Goal: Task Accomplishment & Management: Manage account settings

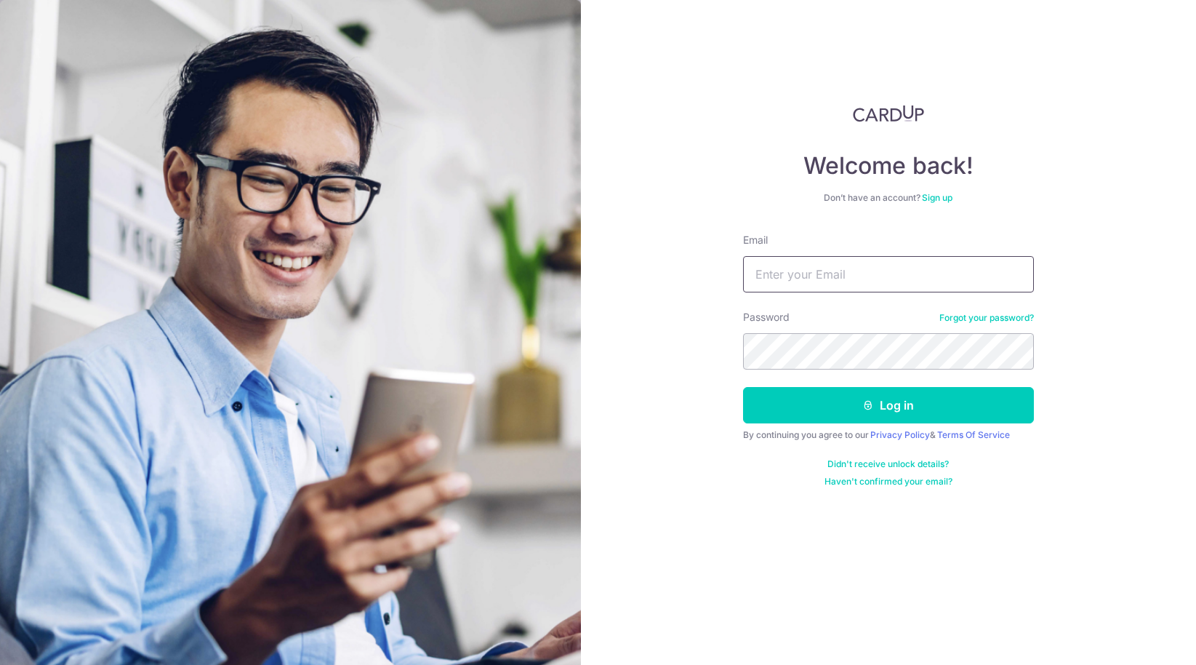
type input "[EMAIL_ADDRESS][DOMAIN_NAME]"
click at [888, 405] on button "Log in" at bounding box center [888, 405] width 291 height 36
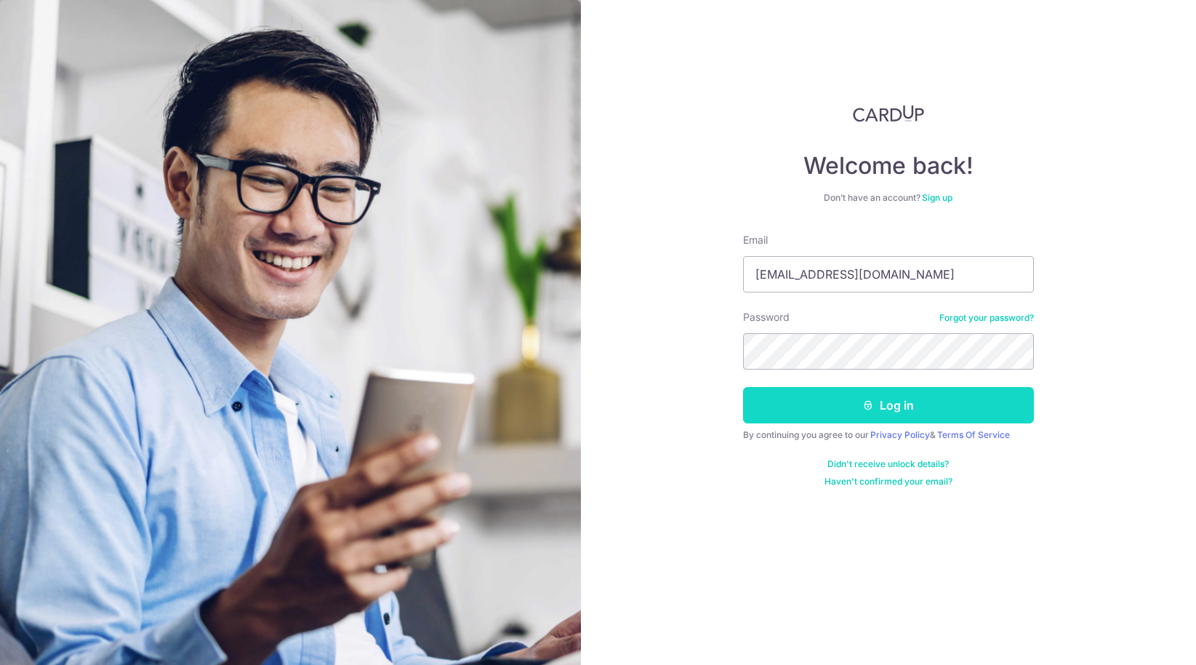
click at [886, 397] on button "Log in" at bounding box center [888, 405] width 291 height 36
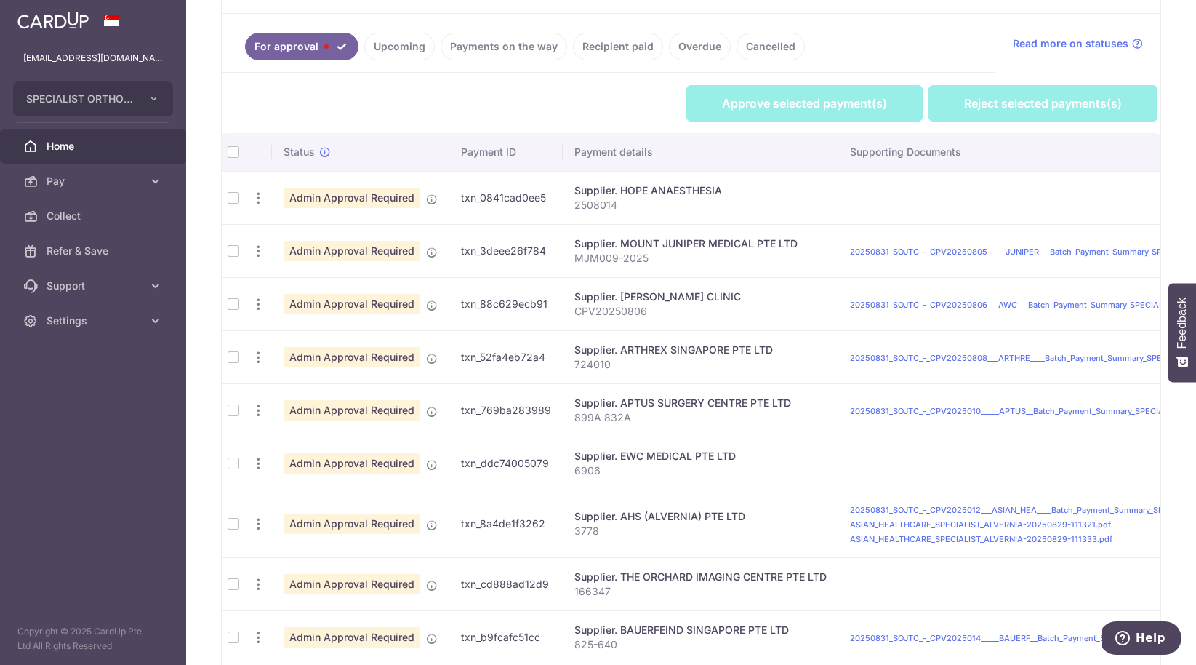
click at [240, 251] on td at bounding box center [233, 250] width 23 height 53
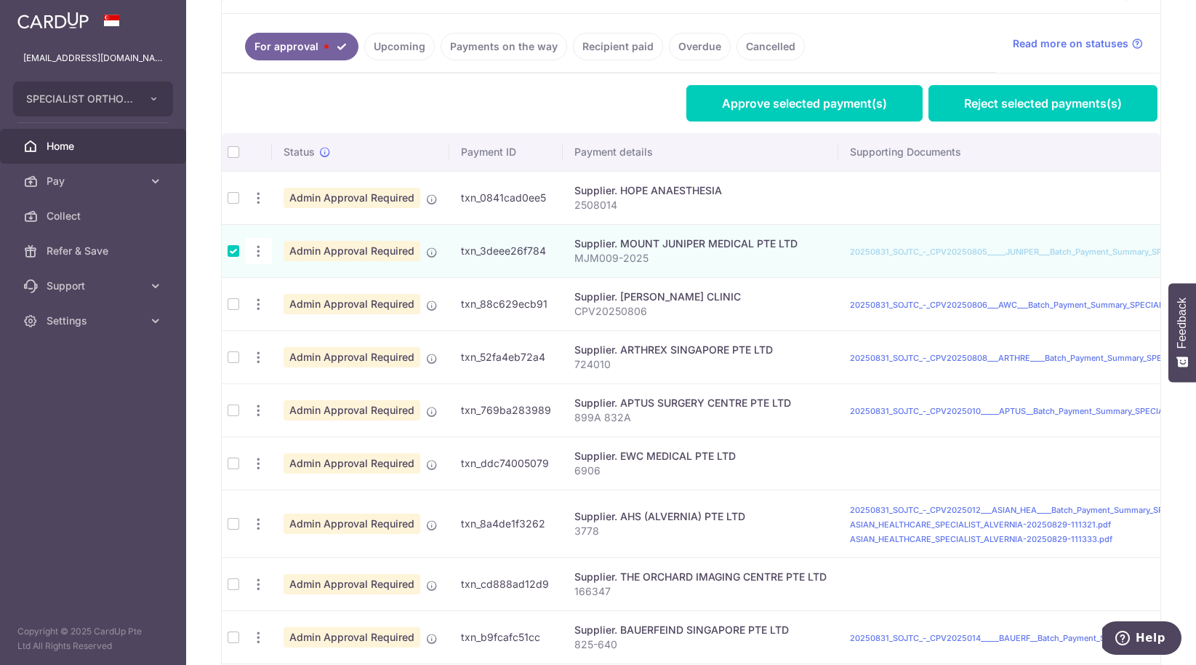
click at [230, 200] on td at bounding box center [233, 197] width 23 height 53
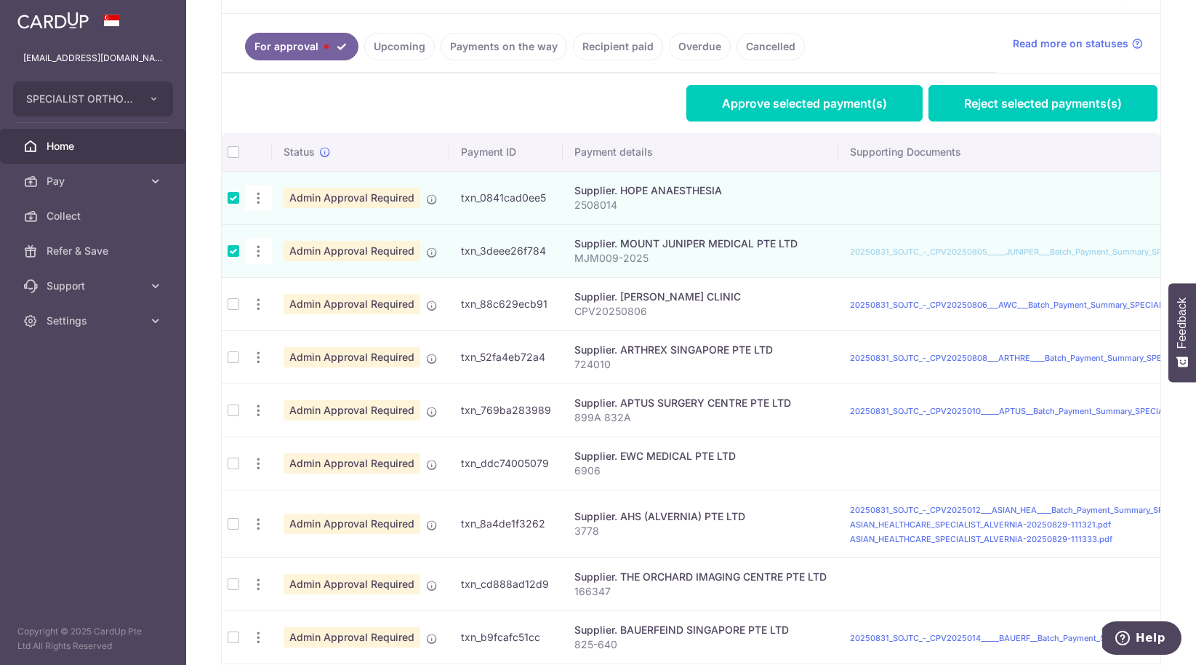
drag, startPoint x: 231, startPoint y: 356, endPoint x: 239, endPoint y: 356, distance: 8.8
click at [235, 356] on td at bounding box center [233, 356] width 23 height 53
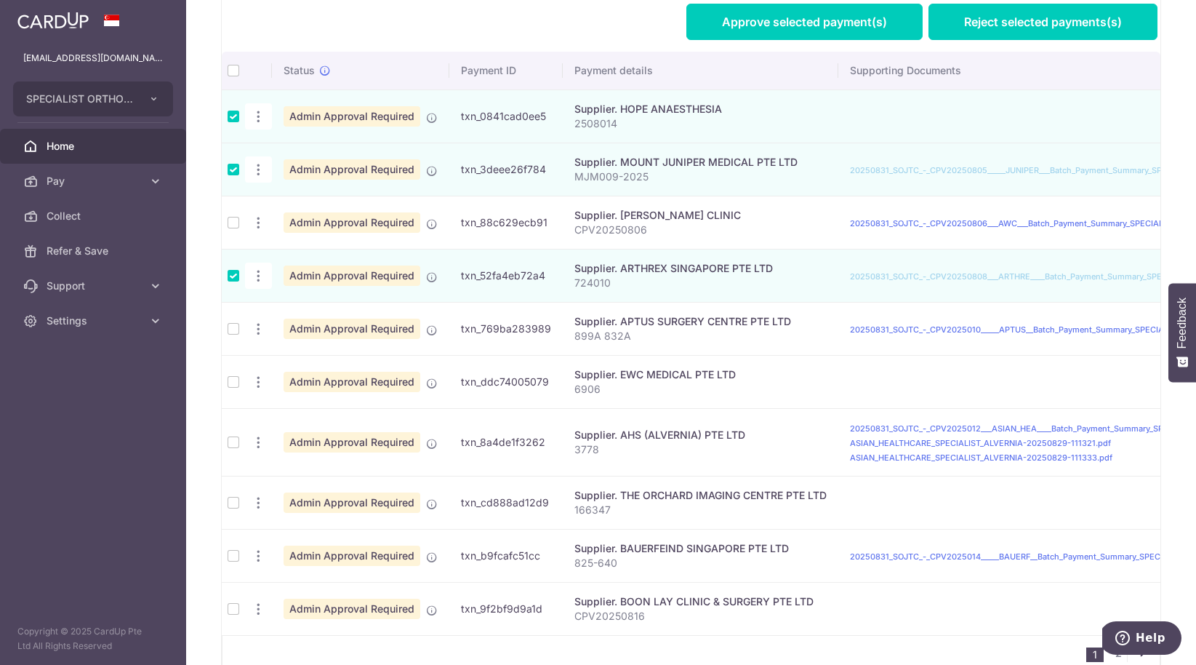
click at [231, 332] on td at bounding box center [233, 328] width 23 height 53
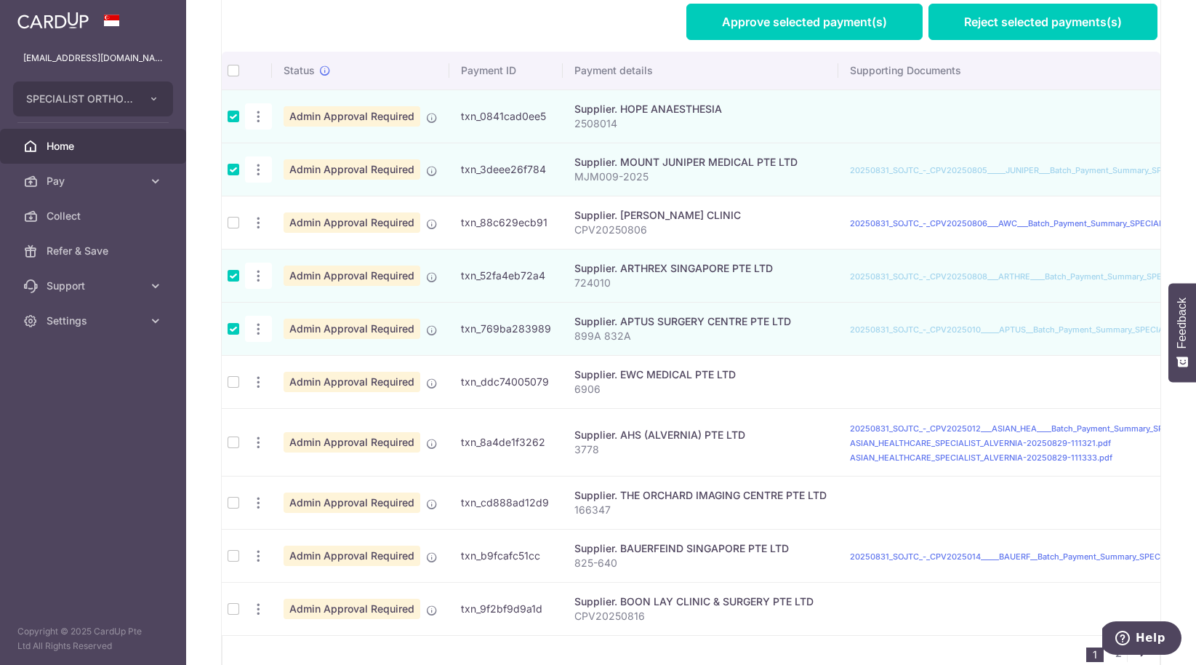
click at [239, 384] on td at bounding box center [233, 381] width 23 height 53
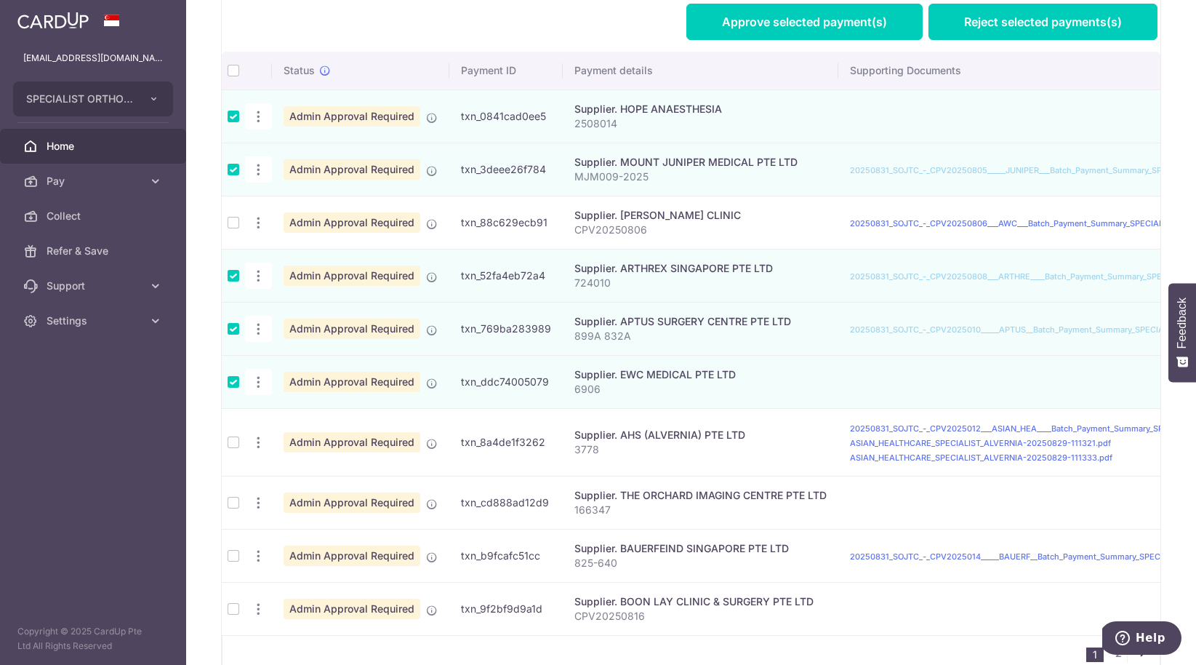
click at [230, 501] on td at bounding box center [233, 502] width 23 height 53
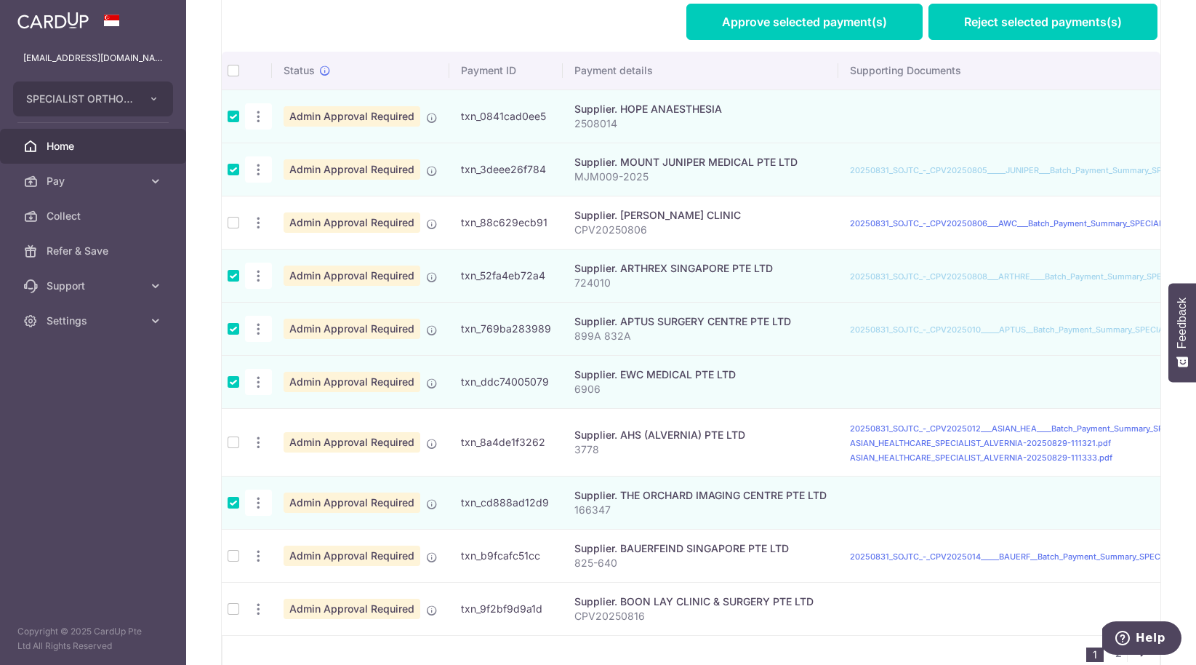
click at [231, 446] on td at bounding box center [233, 442] width 23 height 68
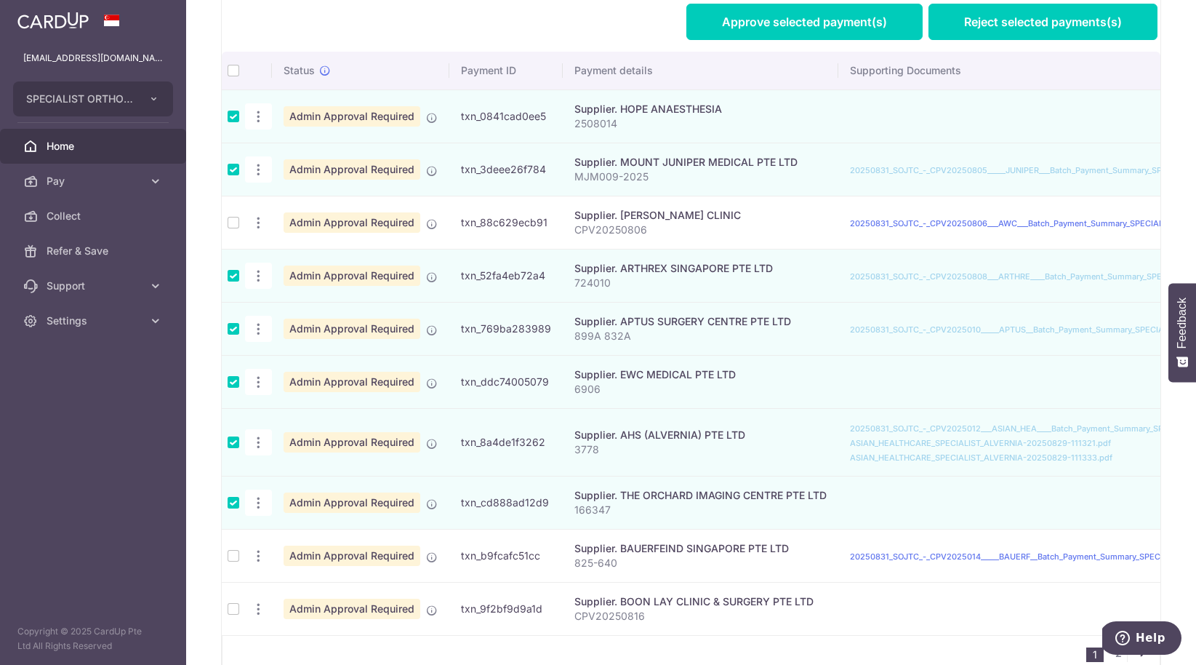
click at [239, 553] on td at bounding box center [233, 555] width 23 height 53
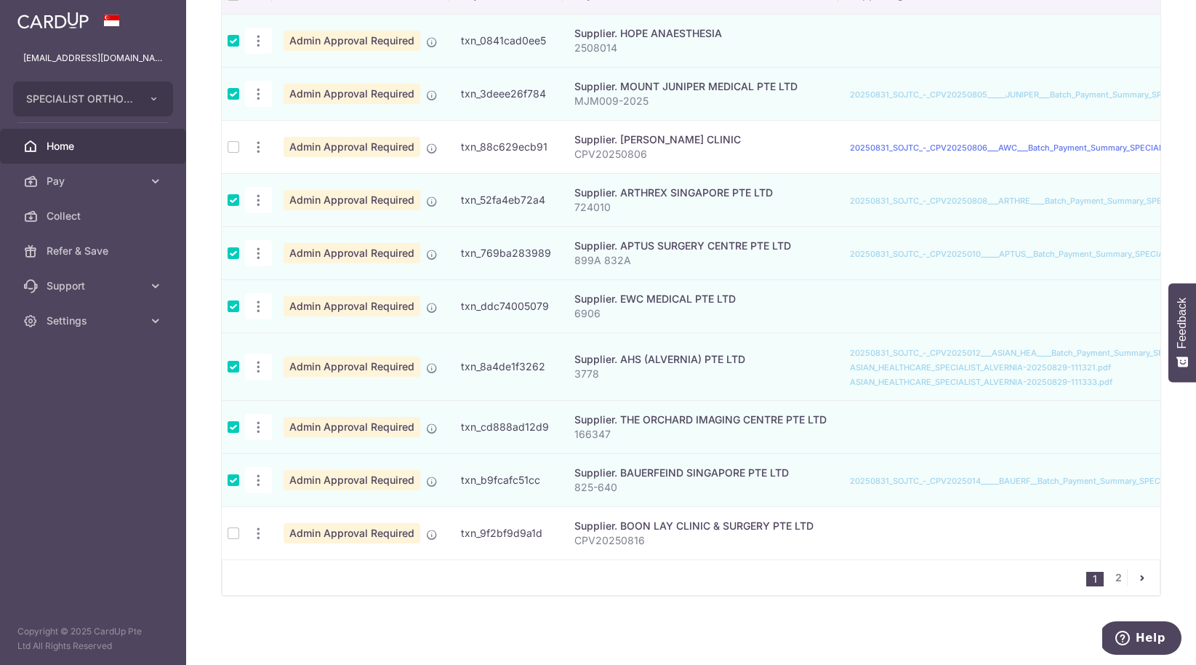
click at [230, 537] on td at bounding box center [233, 532] width 23 height 53
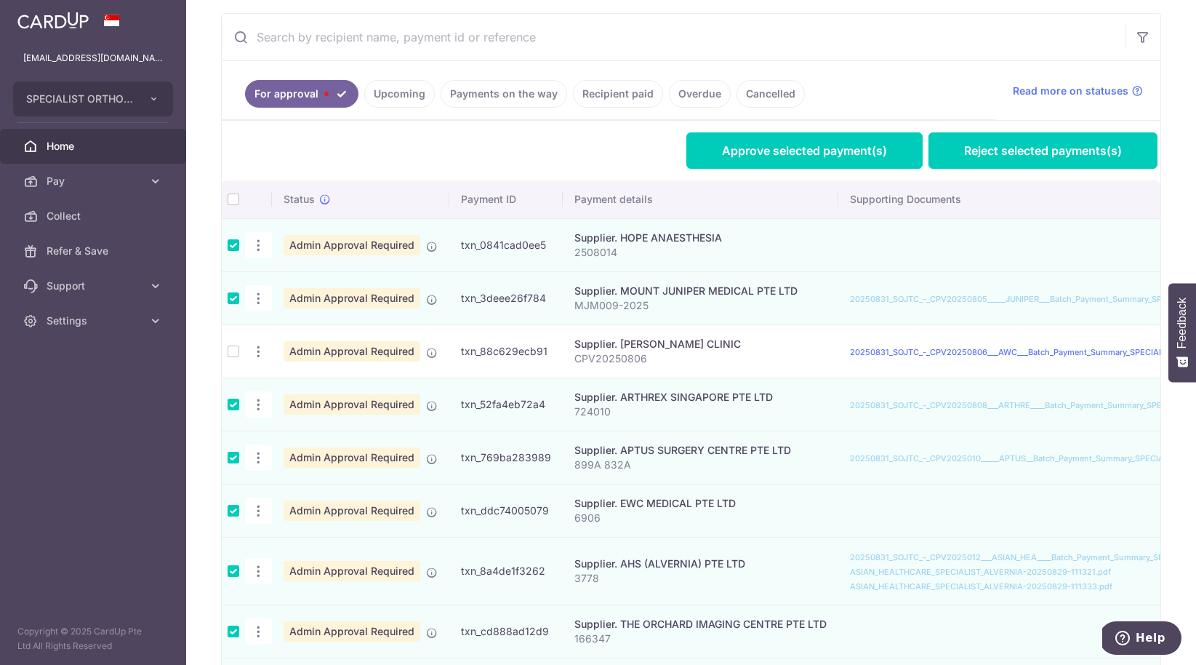
click at [231, 354] on td at bounding box center [233, 350] width 23 height 53
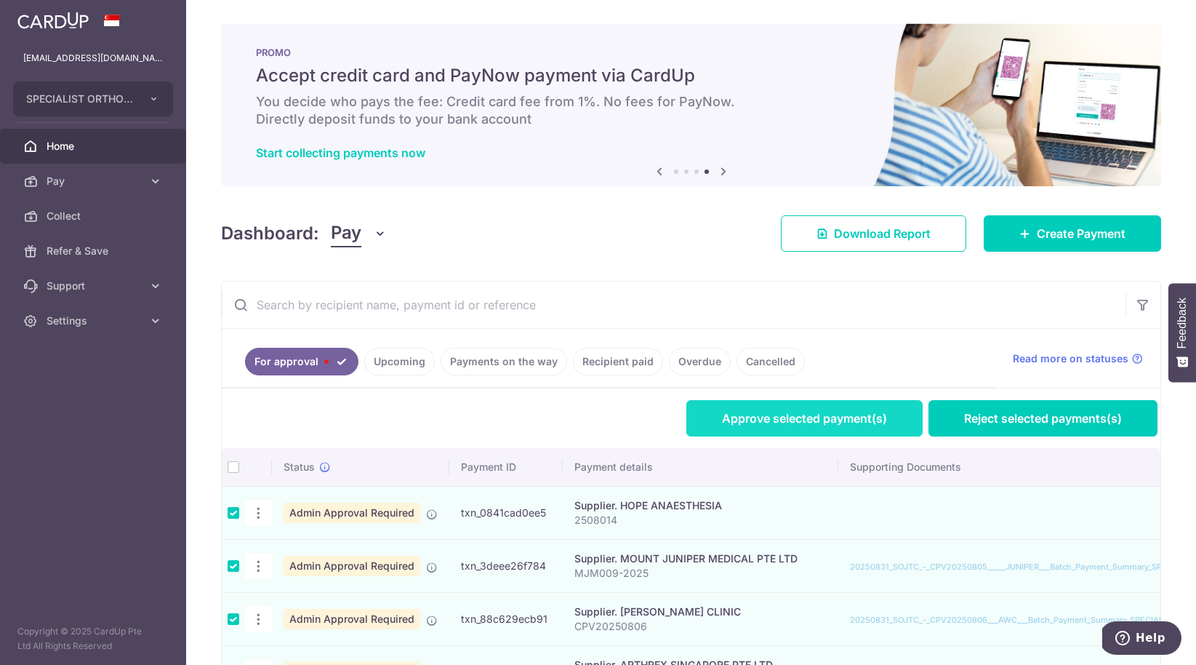
click at [857, 414] on link "Approve selected payment(s)" at bounding box center [804, 418] width 236 height 36
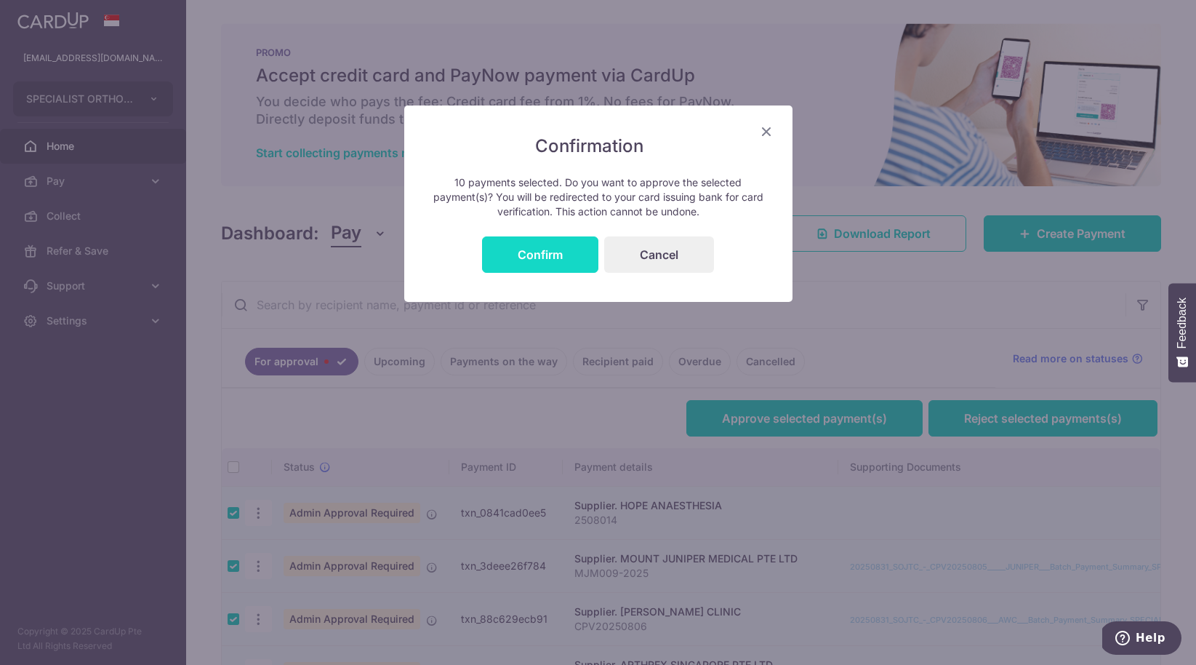
click at [524, 256] on button "Confirm" at bounding box center [540, 254] width 116 height 36
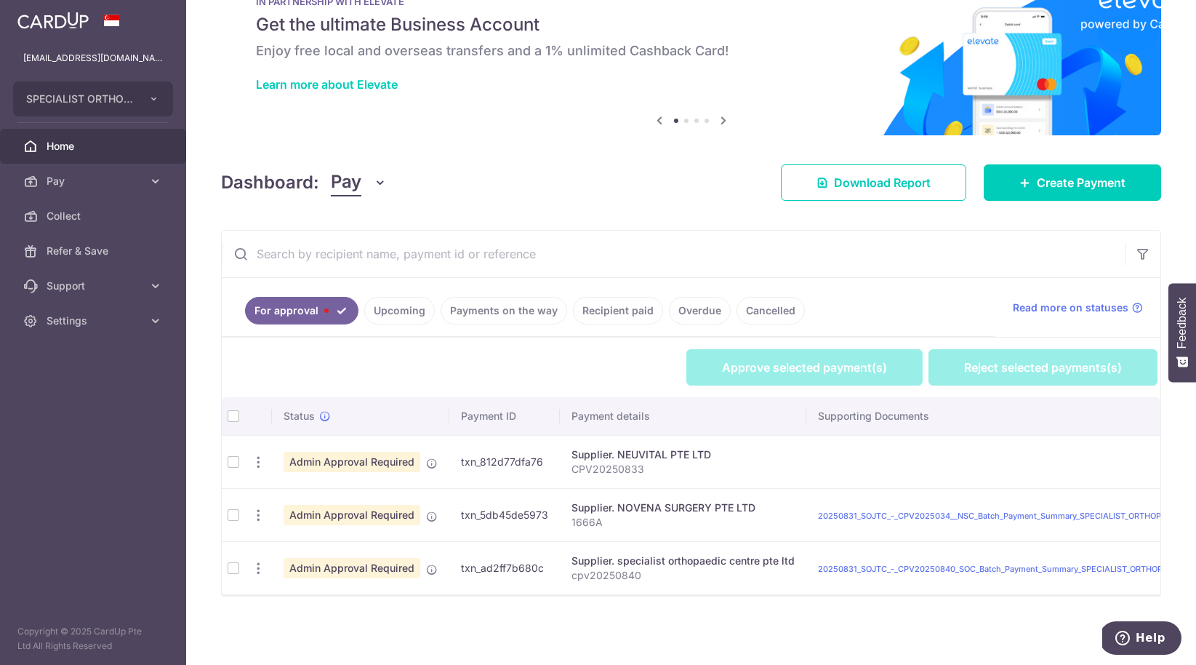
click at [232, 460] on td at bounding box center [233, 461] width 23 height 53
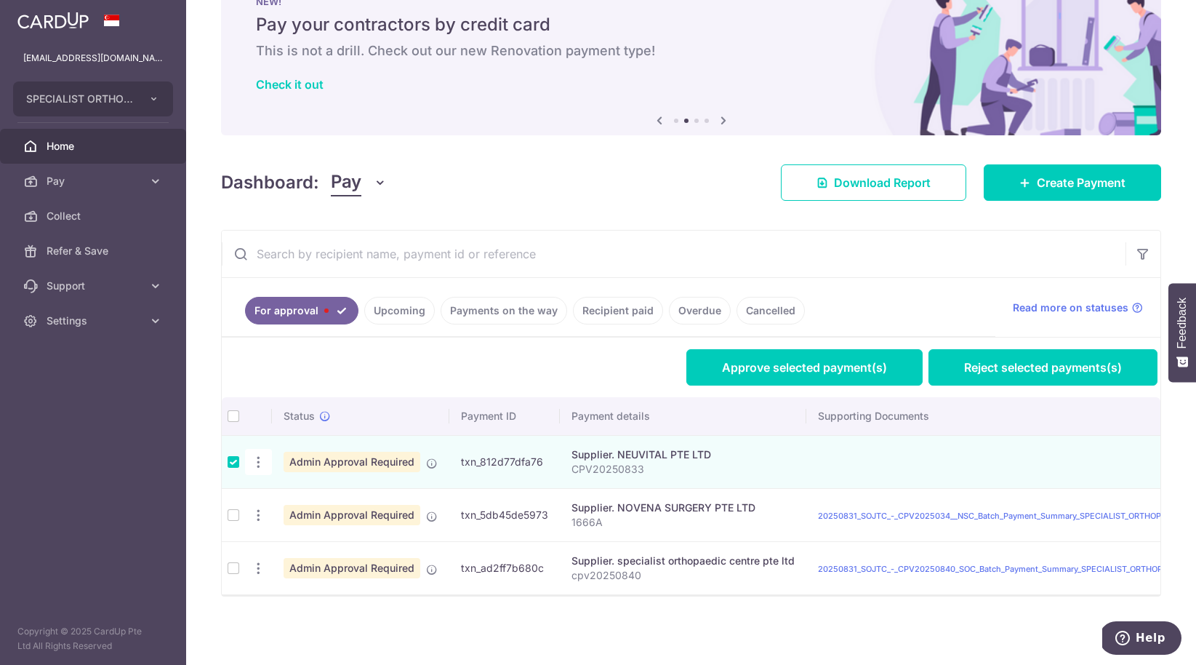
click at [233, 515] on td at bounding box center [233, 514] width 23 height 53
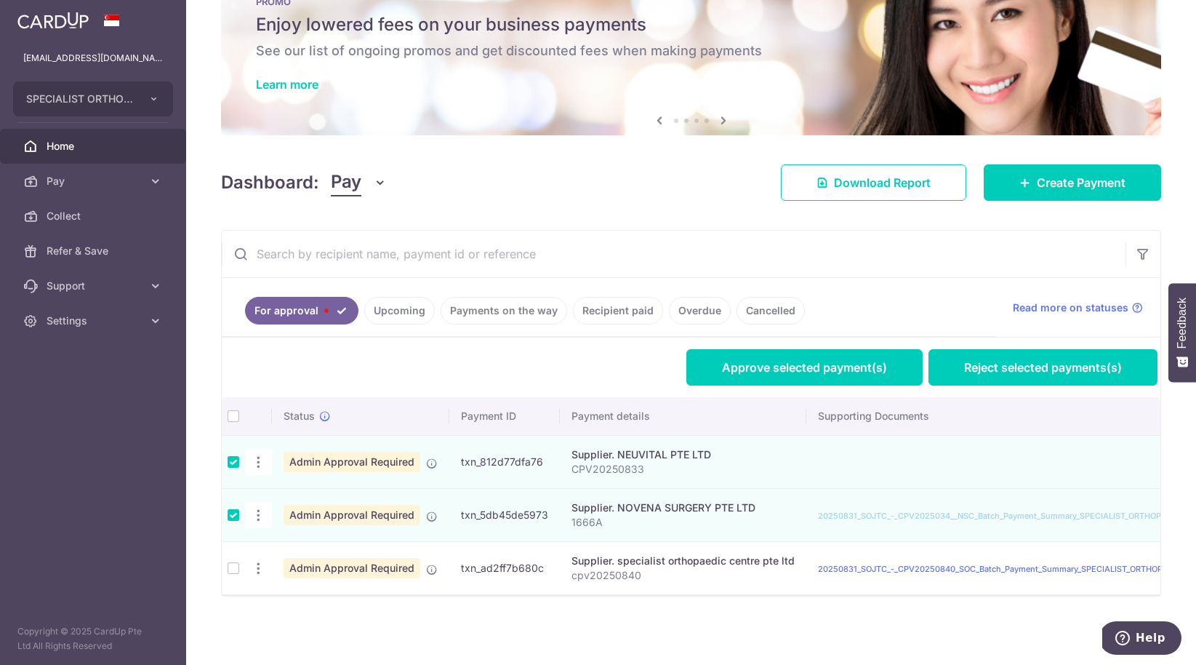
click at [240, 570] on td at bounding box center [233, 567] width 23 height 53
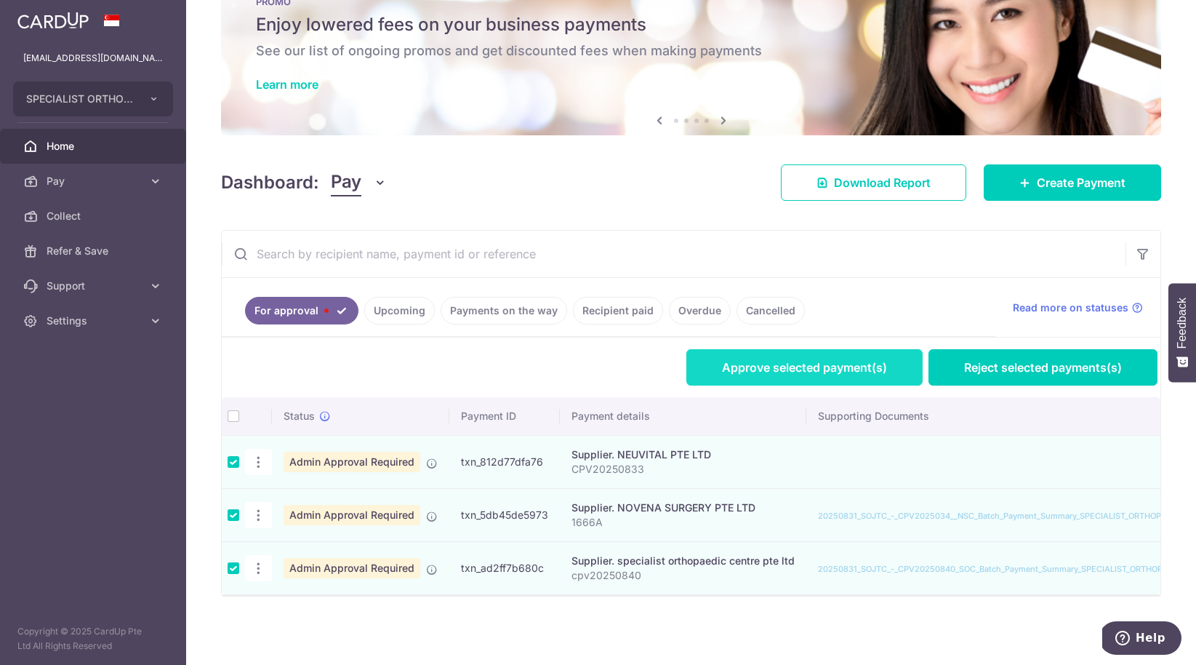
click at [811, 367] on link "Approve selected payment(s)" at bounding box center [804, 367] width 236 height 36
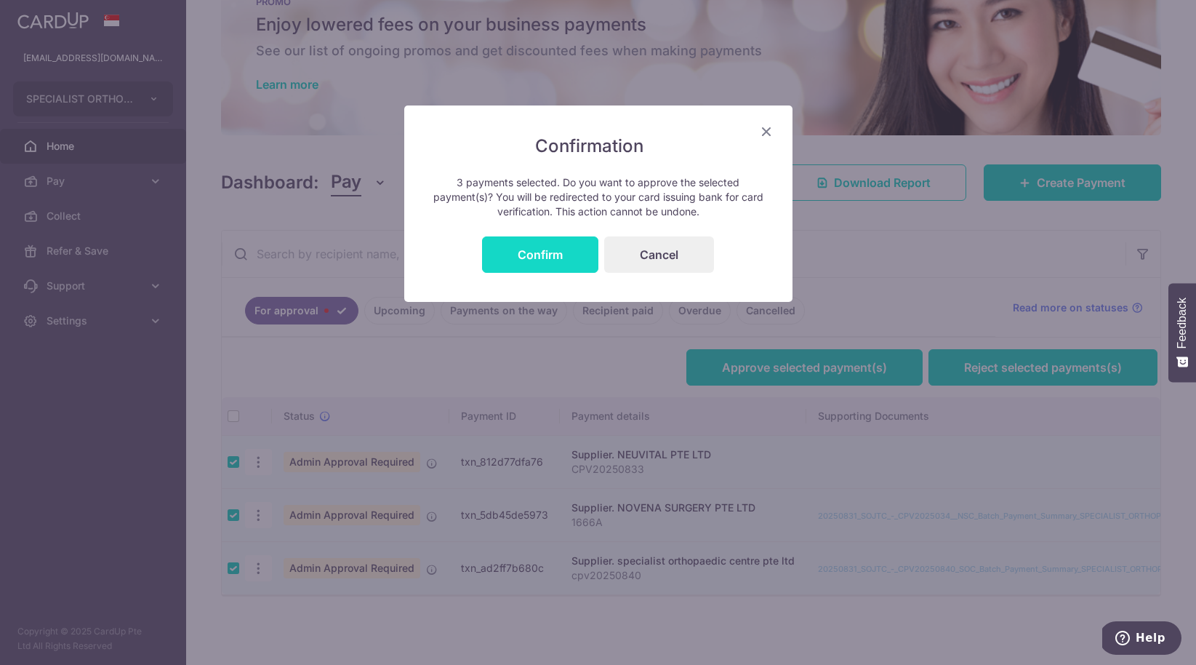
click at [537, 263] on button "Confirm" at bounding box center [540, 254] width 116 height 36
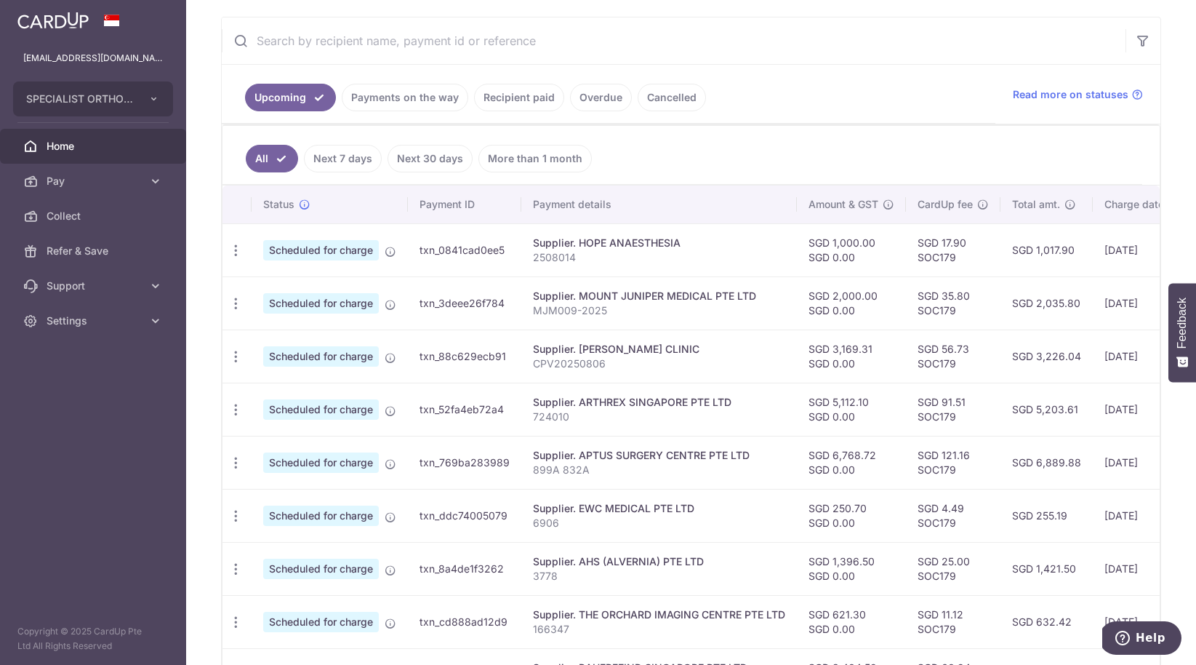
scroll to position [0, 6]
